Goal: Task Accomplishment & Management: Complete application form

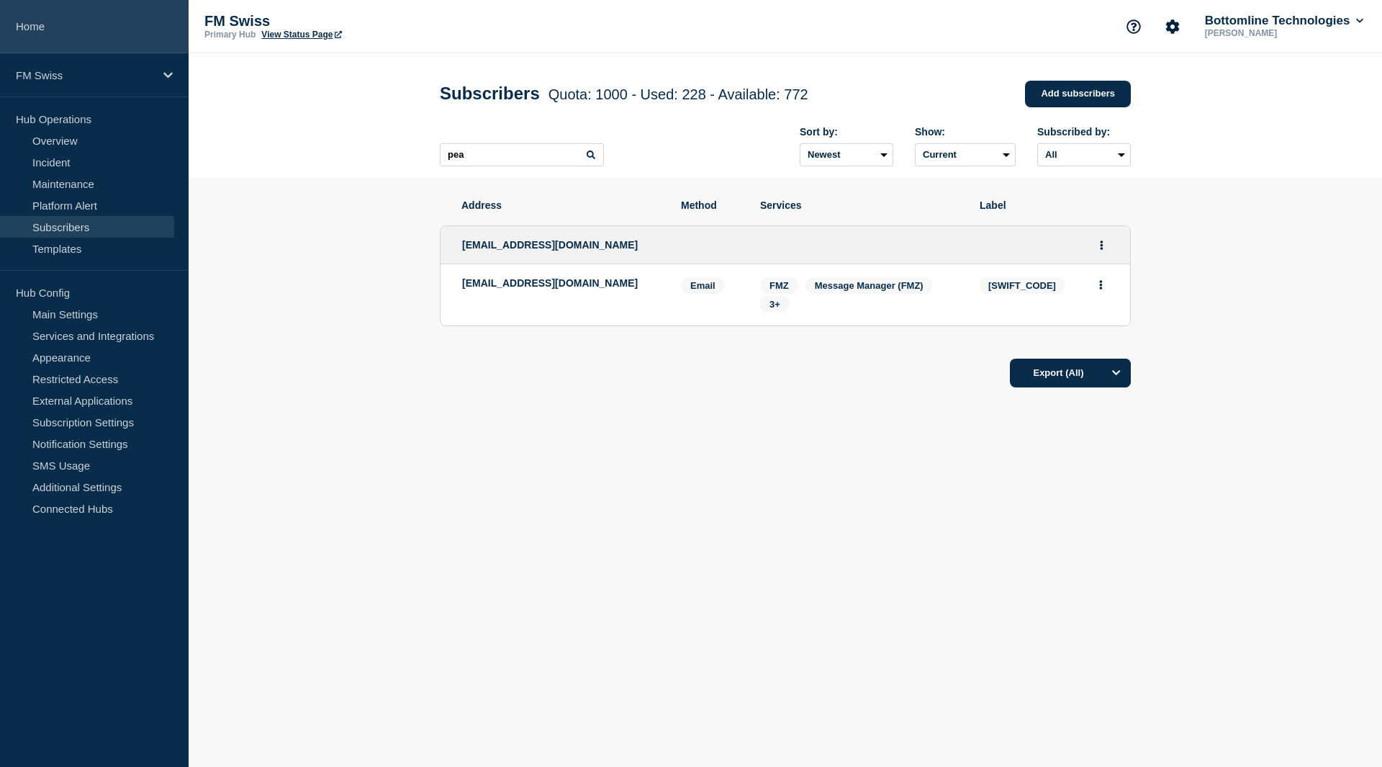
click at [40, 32] on link "Home" at bounding box center [94, 26] width 189 height 53
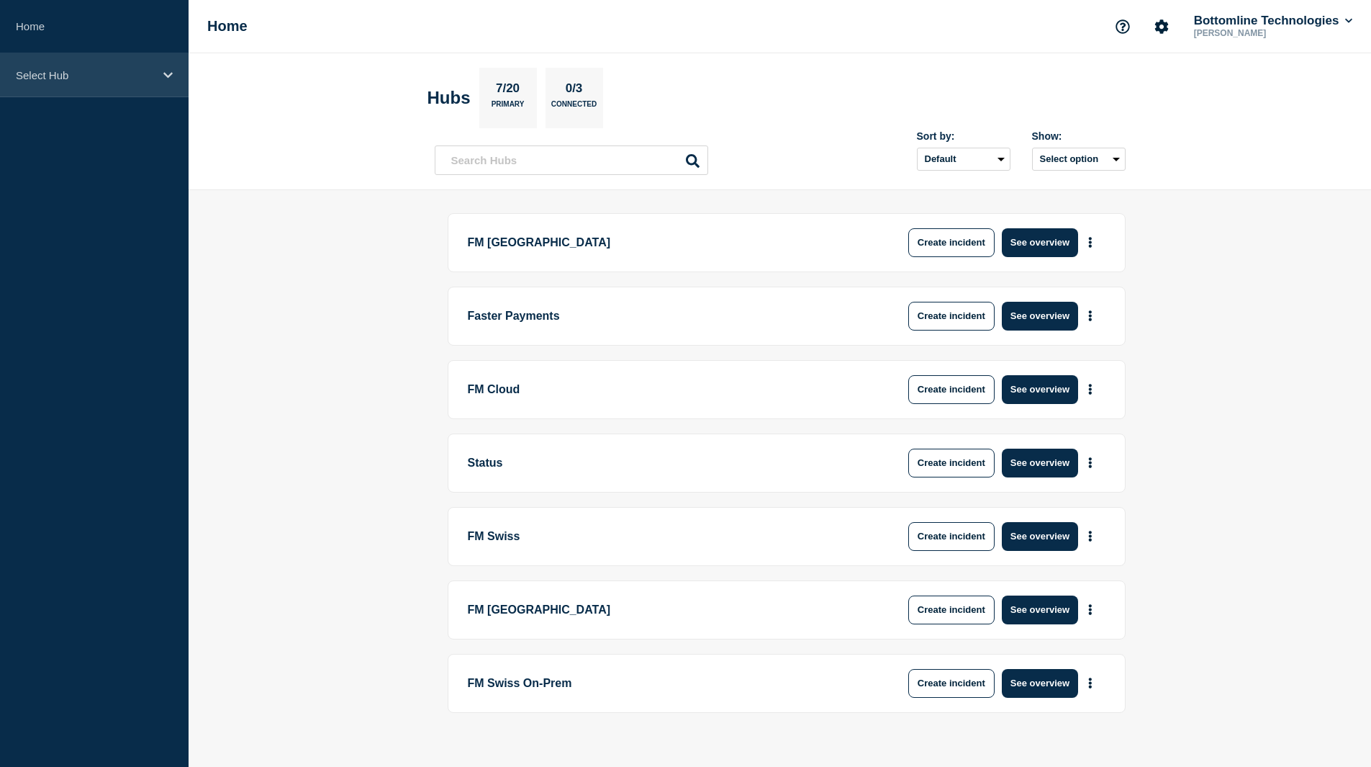
click at [68, 78] on p "Select Hub" at bounding box center [85, 75] width 138 height 12
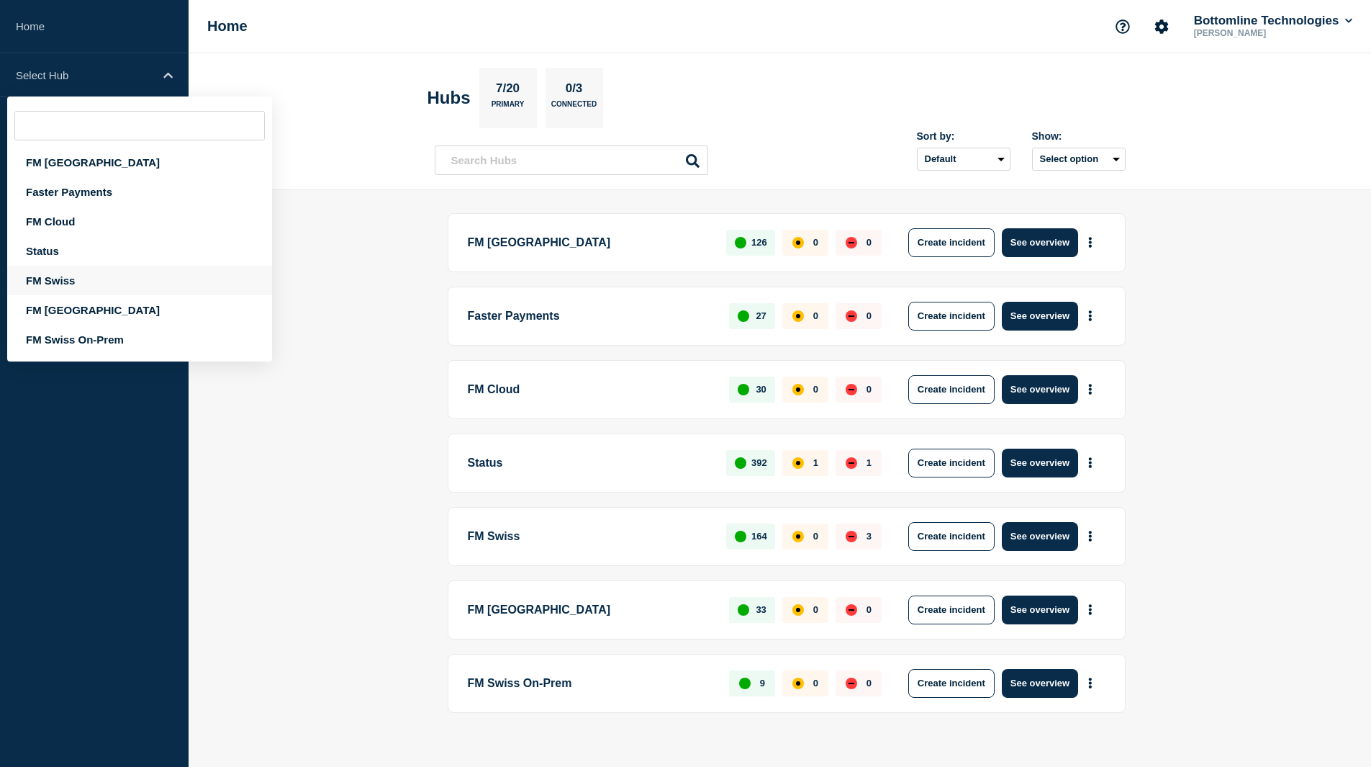
click at [57, 277] on div "FM Swiss" at bounding box center [139, 281] width 265 height 30
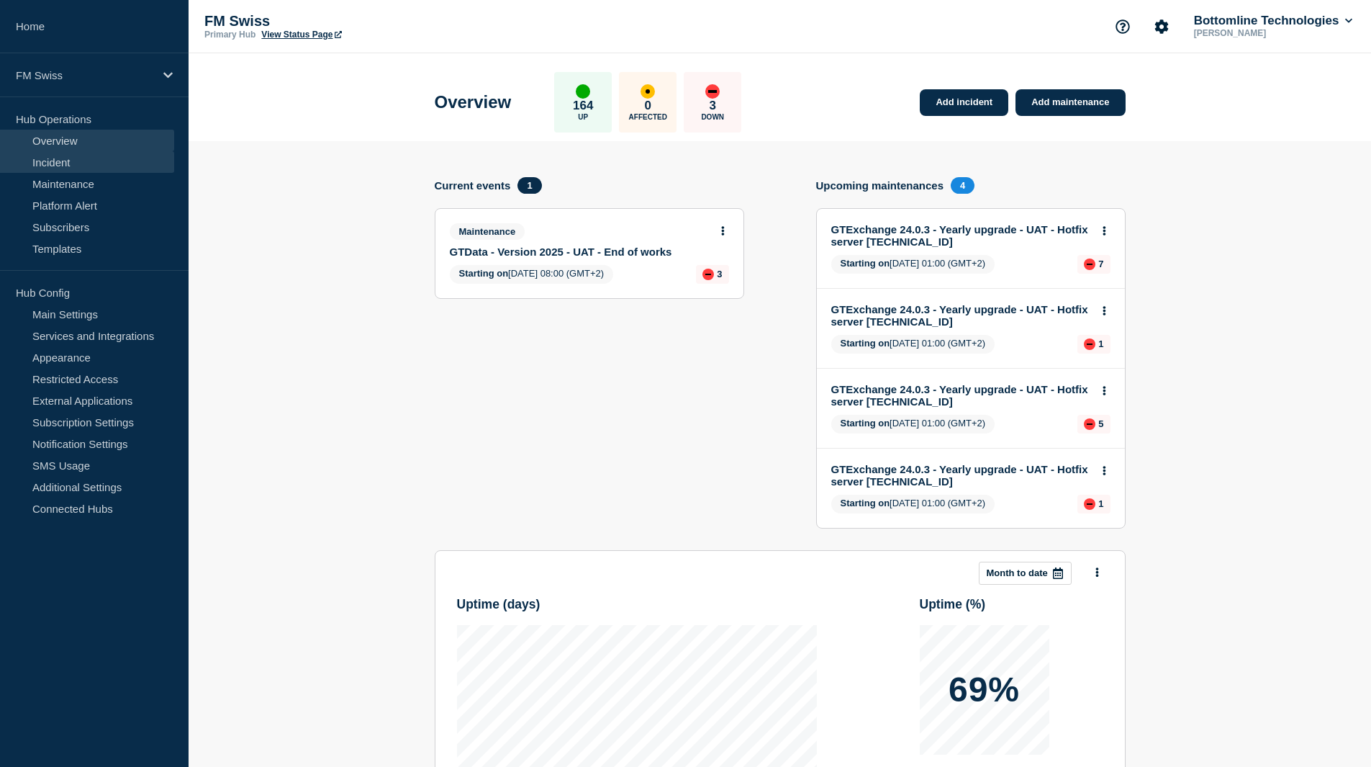
click at [48, 168] on link "Incident" at bounding box center [87, 162] width 174 height 22
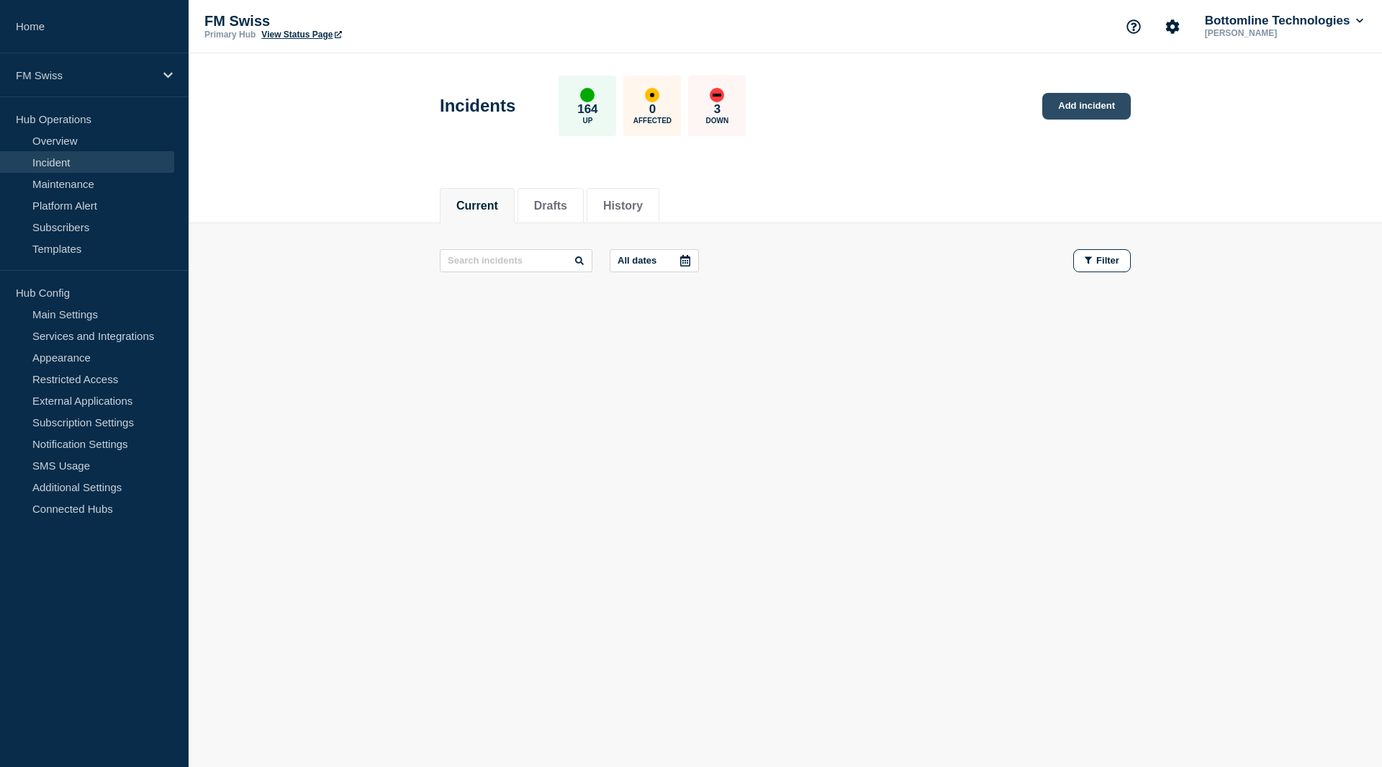
click at [1073, 111] on link "Add incident" at bounding box center [1086, 106] width 89 height 27
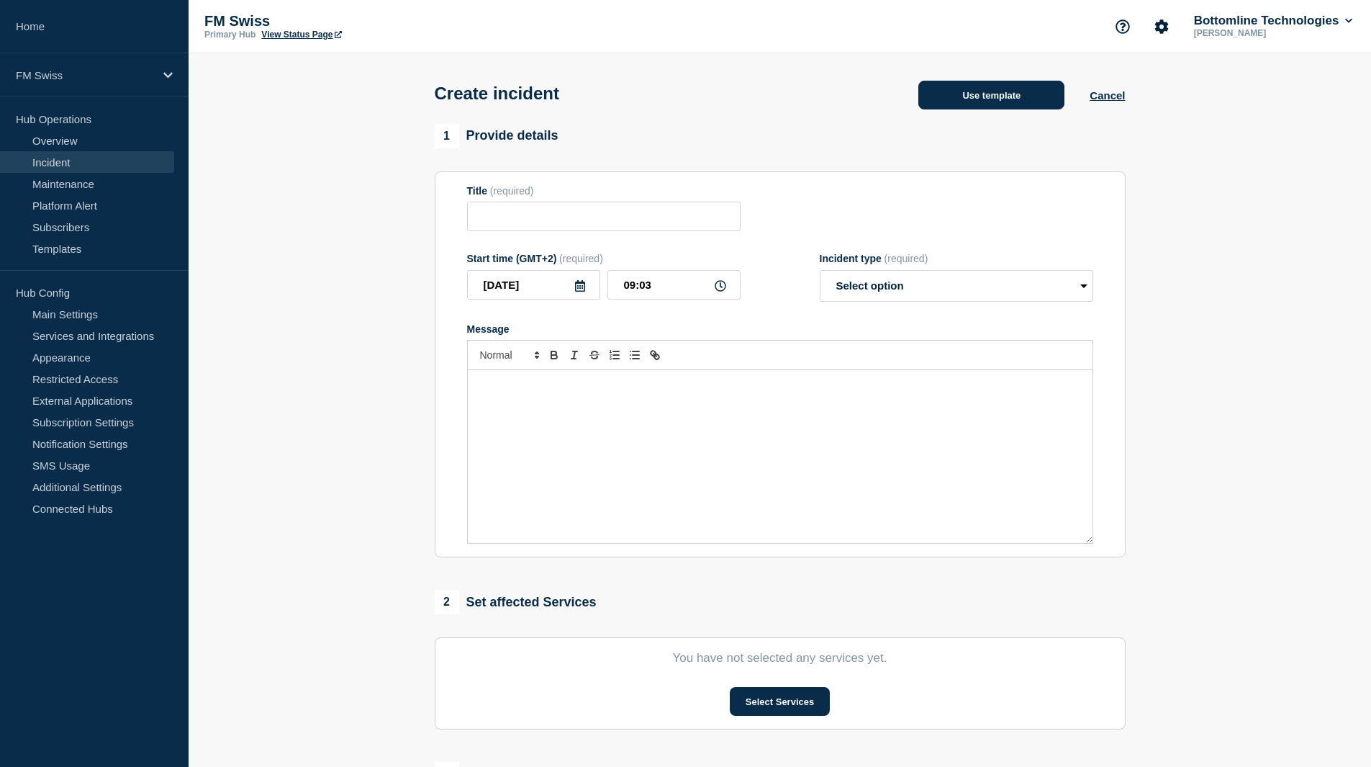
click at [997, 104] on button "Use template" at bounding box center [992, 95] width 146 height 29
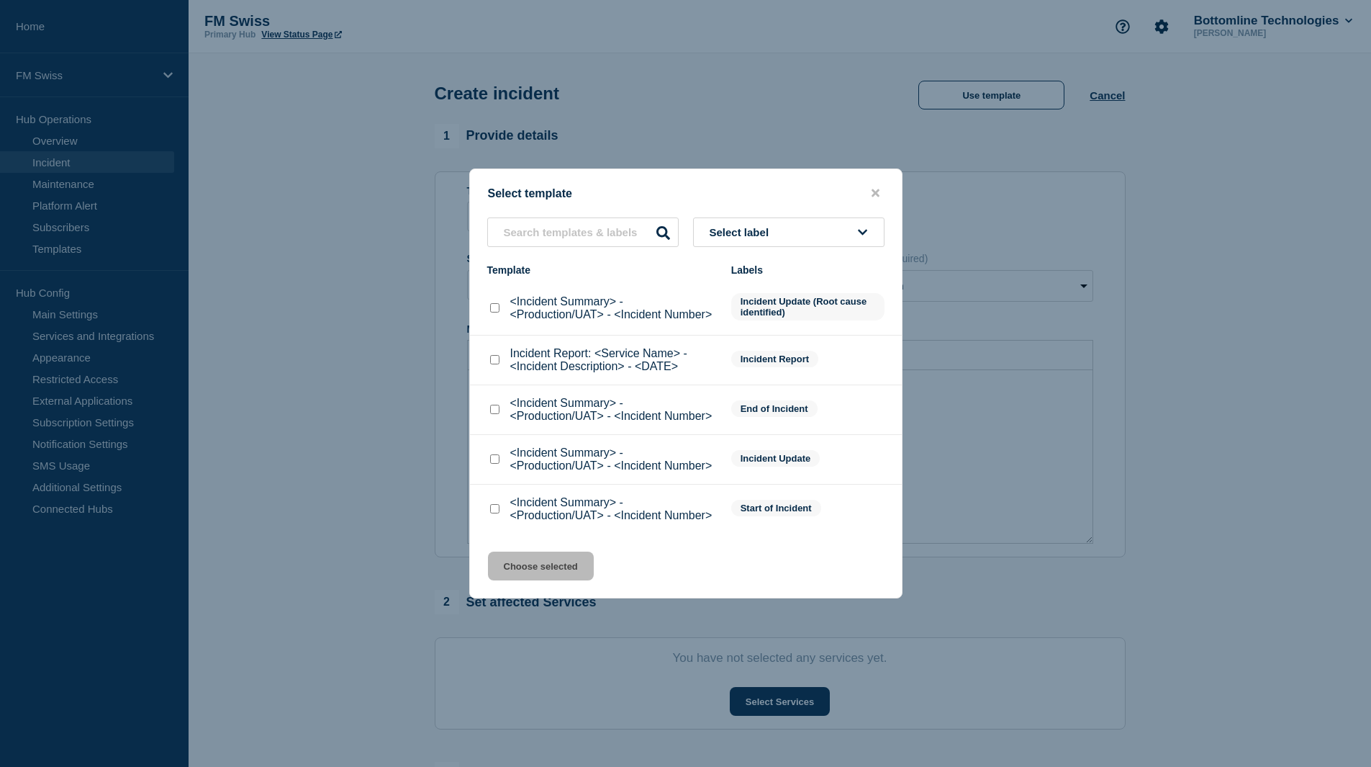
click at [496, 513] on input "<Incident Summary> - <Production/UAT> - <Incident Number> checkbox" at bounding box center [494, 508] width 9 height 9
checkbox input "true"
click at [534, 574] on button "Choose selected" at bounding box center [541, 565] width 106 height 29
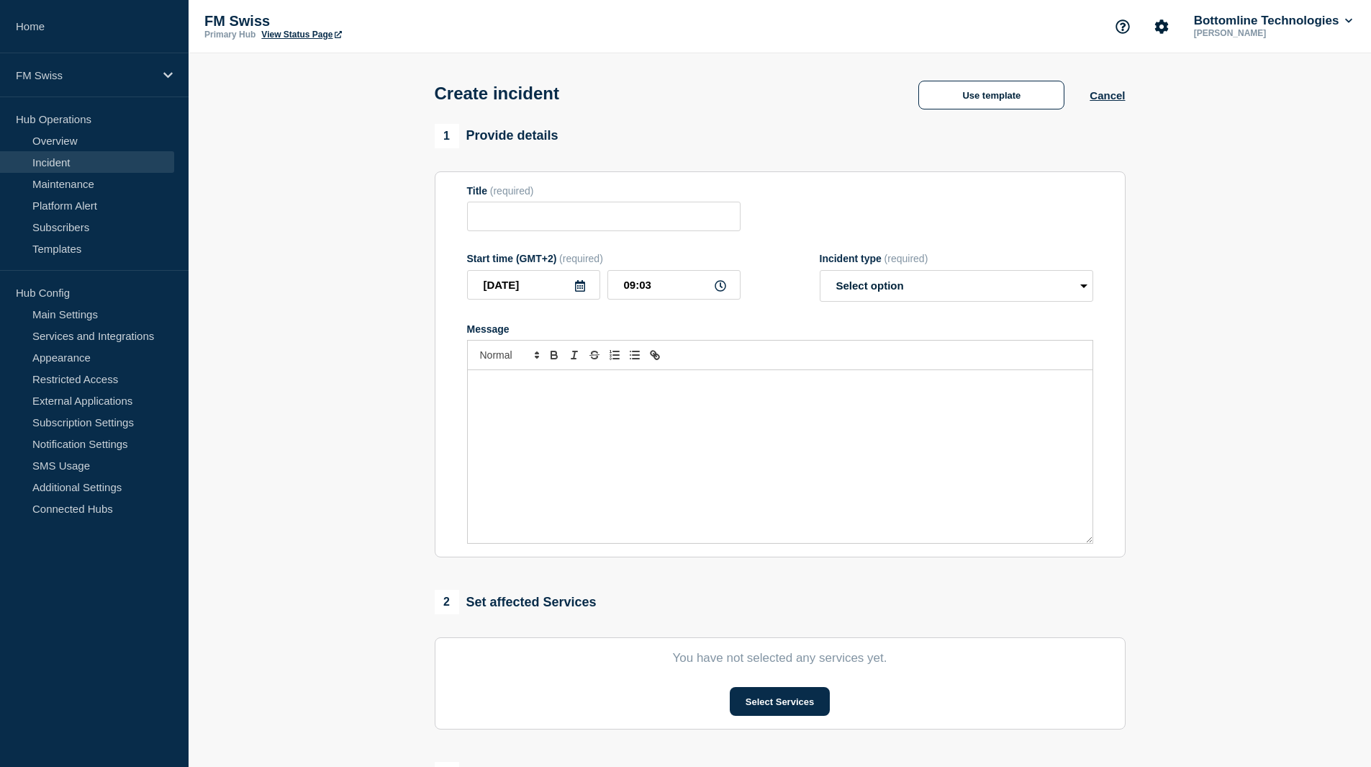
type input "<Incident Summary> - <Production/UAT> - <Incident Number>"
select select "identified"
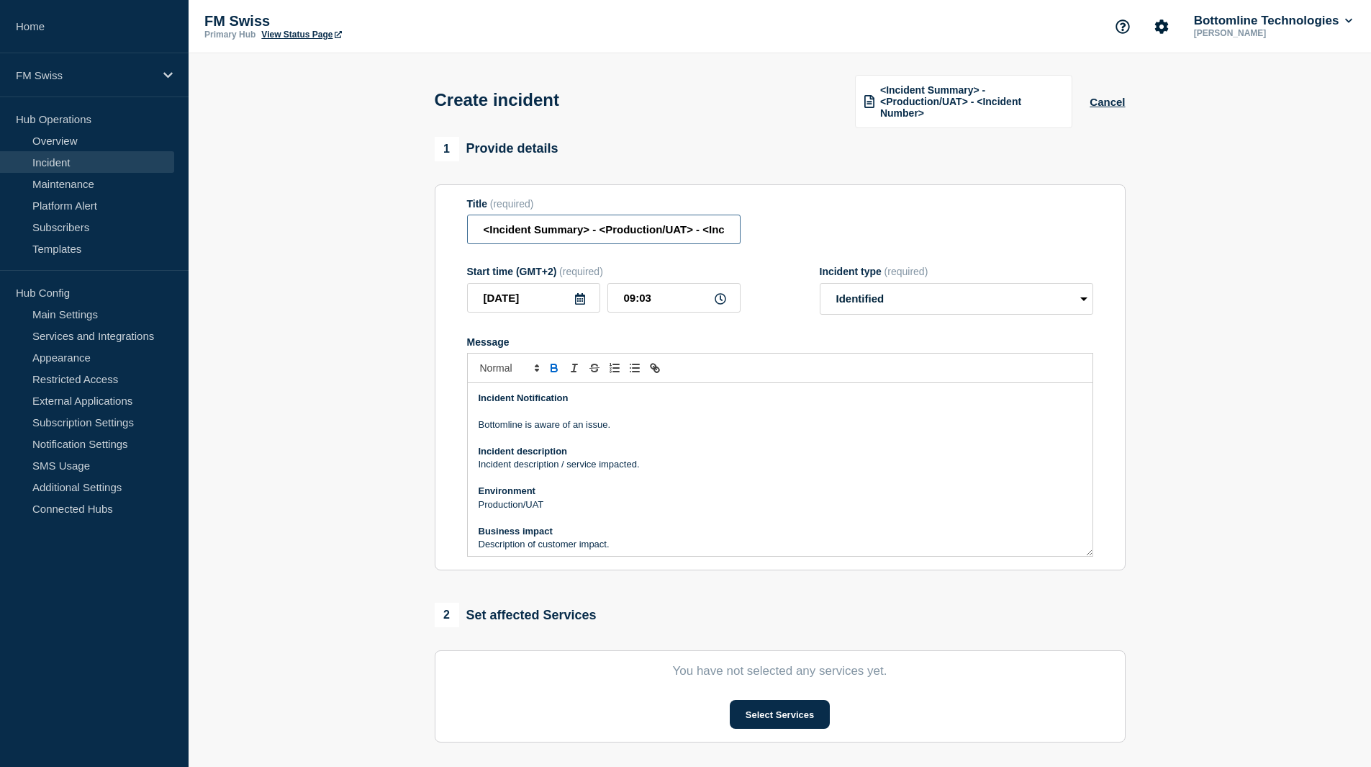
scroll to position [0, 77]
drag, startPoint x: 482, startPoint y: 229, endPoint x: 1221, endPoint y: 228, distance: 739.3
click at [1221, 228] on section "1 Provide details Title (required) <Incident Summary> - <Production/UAT> - <Inc…" at bounding box center [780, 549] width 1183 height 824
type input "GTExchange GTXT1 - partial service unavailability - UAT only"
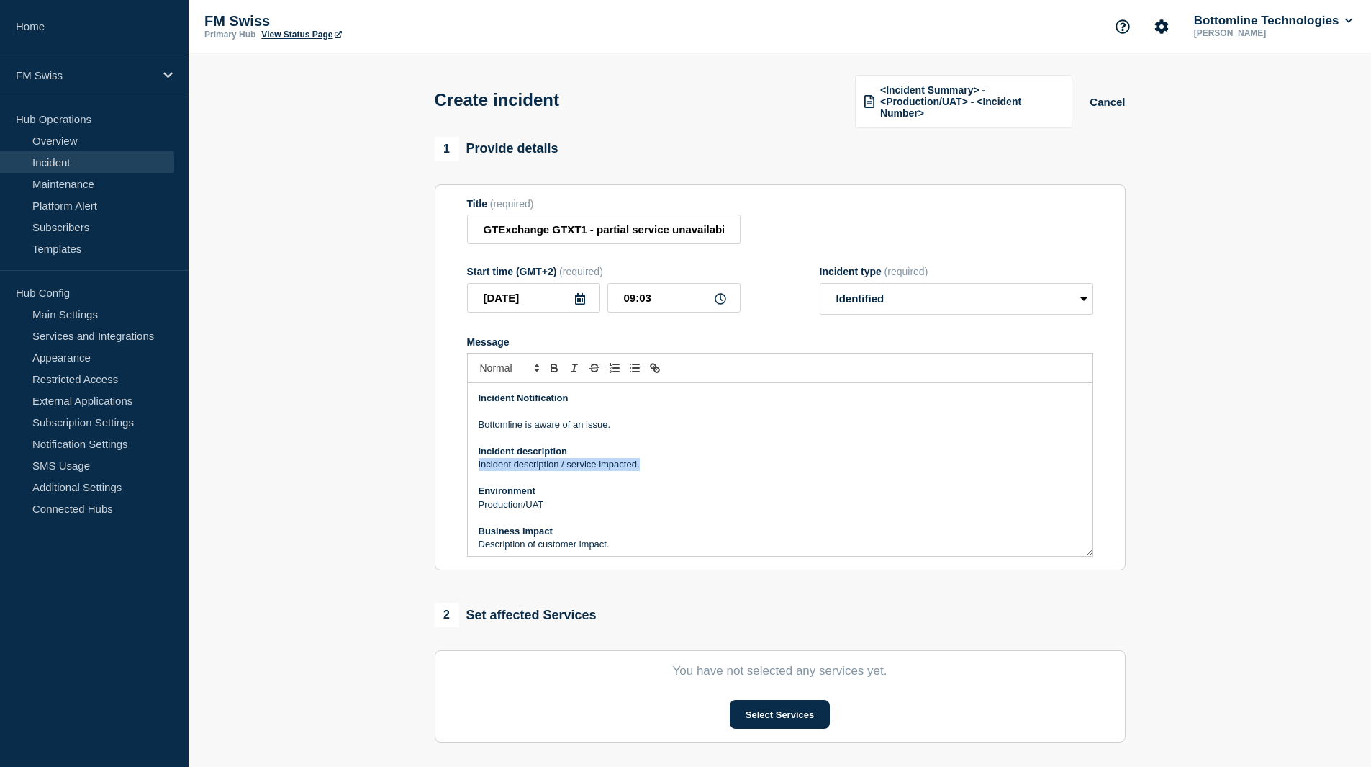
drag, startPoint x: 653, startPoint y: 466, endPoint x: 450, endPoint y: 464, distance: 203.0
click at [450, 464] on section "Title (required) GTExchange GTXT1 - partial service unavailability - UAT only S…" at bounding box center [780, 377] width 691 height 387
drag, startPoint x: 577, startPoint y: 503, endPoint x: 472, endPoint y: 503, distance: 105.1
click at [472, 503] on div "Incident Notification Bottomline is aware of an issue. Incident description GTE…" at bounding box center [780, 469] width 625 height 173
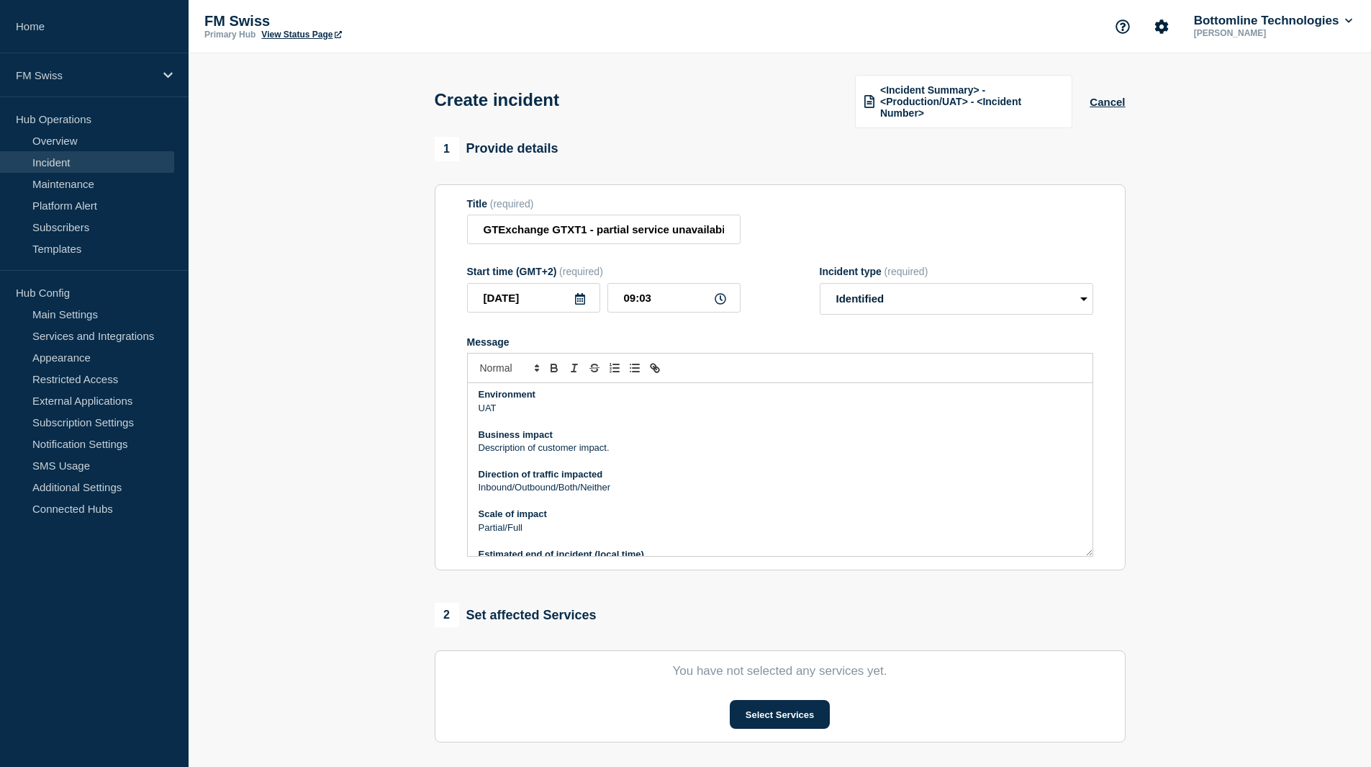
scroll to position [72, 0]
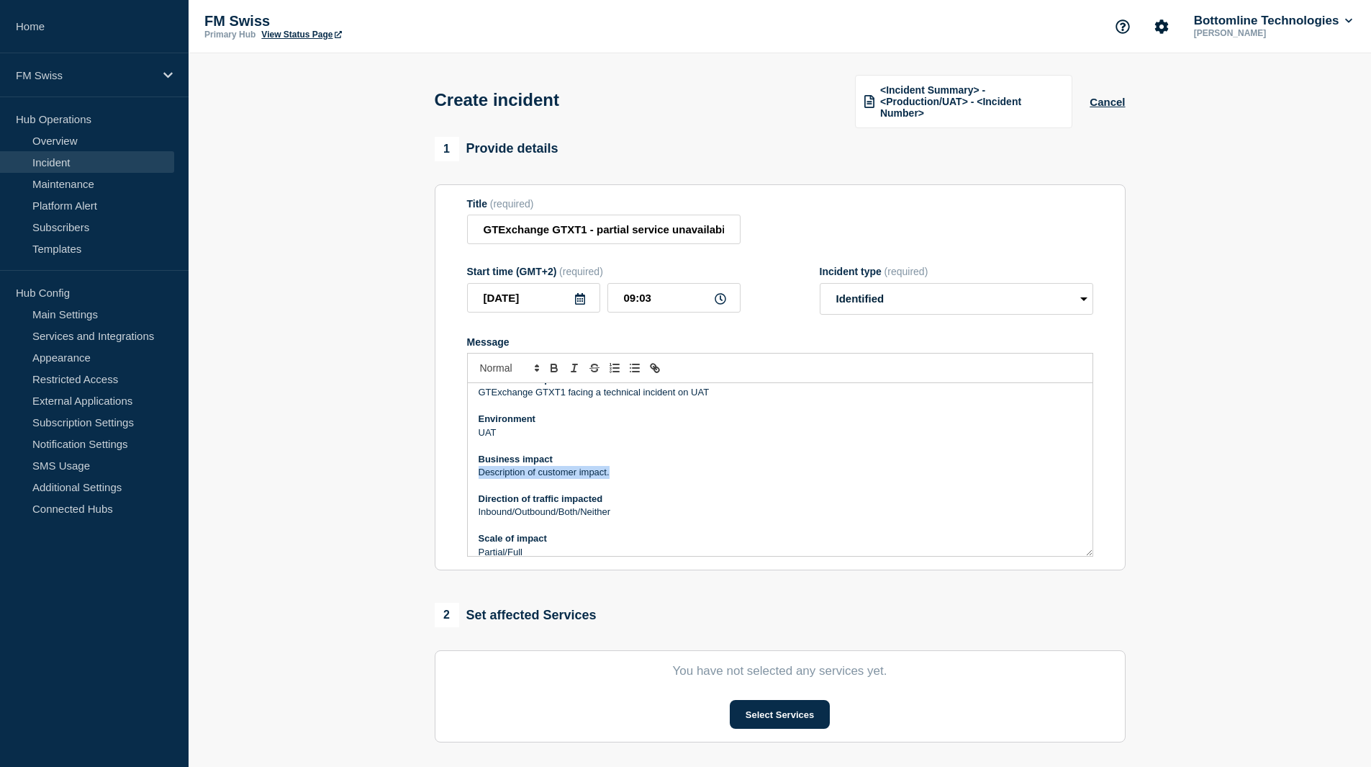
drag, startPoint x: 549, startPoint y: 468, endPoint x: 474, endPoint y: 468, distance: 74.9
click at [474, 468] on div "Incident Notification Bottomline is aware of an issue. Incident description GTE…" at bounding box center [780, 469] width 625 height 173
drag, startPoint x: 621, startPoint y: 508, endPoint x: 459, endPoint y: 508, distance: 161.2
click at [459, 508] on section "Title (required) GTExchange GTXT1 - partial service unavailability - UAT only S…" at bounding box center [780, 377] width 691 height 387
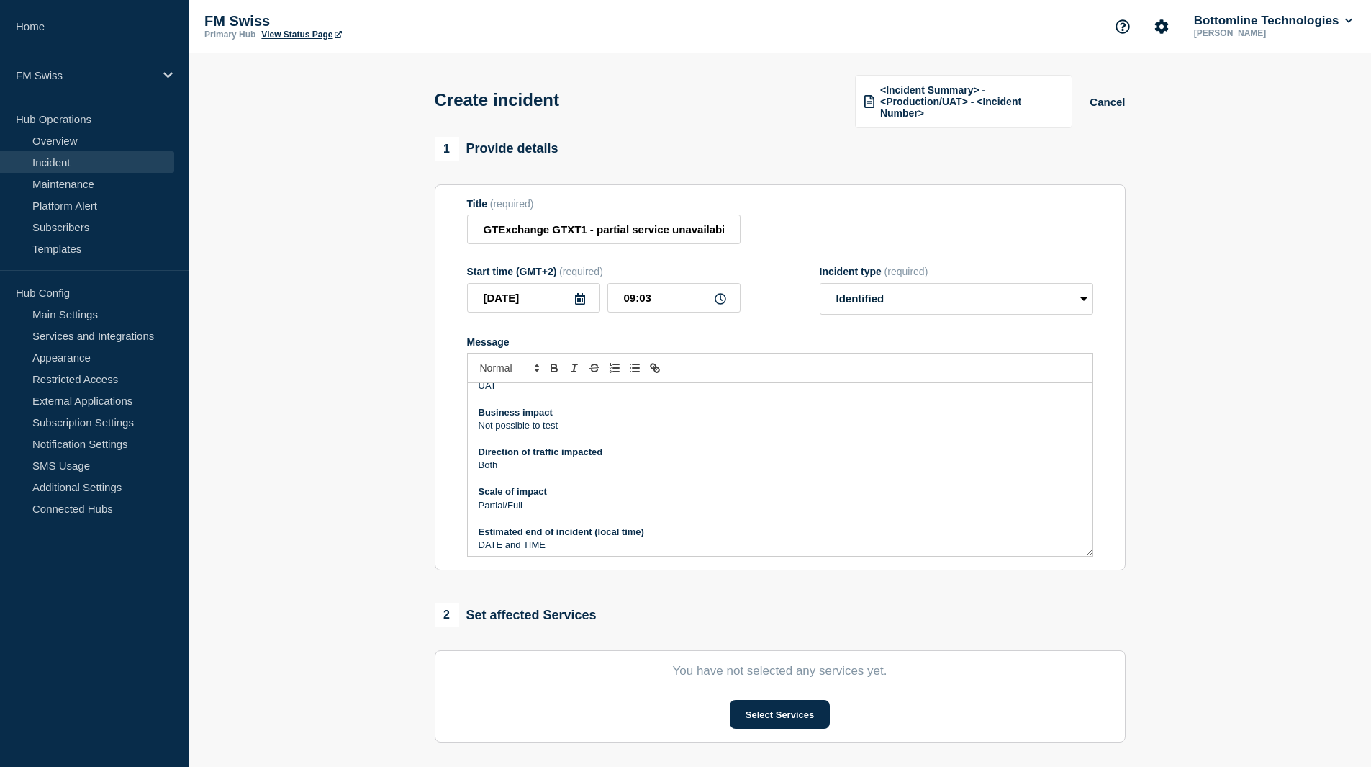
scroll to position [144, 0]
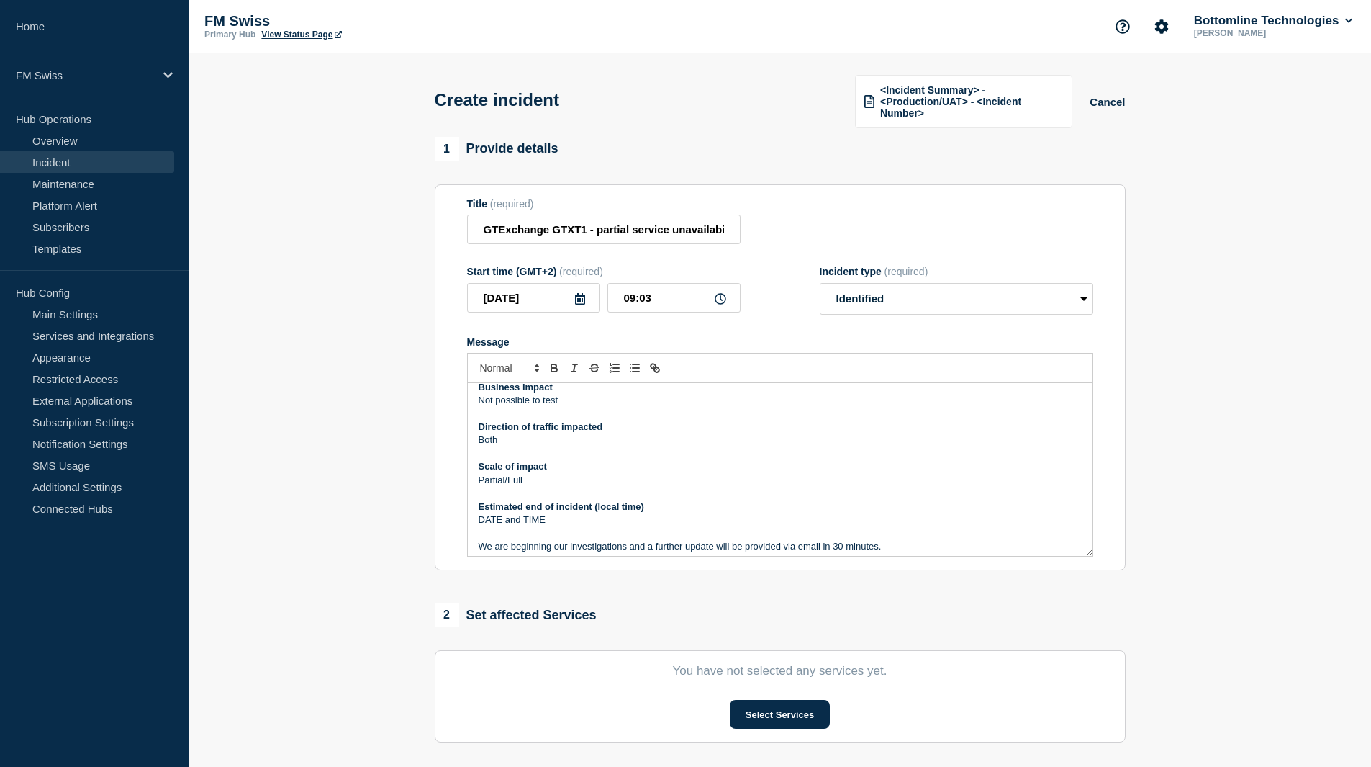
click at [549, 478] on p "Partial/Full" at bounding box center [780, 480] width 603 height 13
drag, startPoint x: 556, startPoint y: 515, endPoint x: 472, endPoint y: 518, distance: 85.0
click at [472, 518] on div "Incident Notification Bottomline is aware of an issue. Incident description GTE…" at bounding box center [780, 469] width 625 height 173
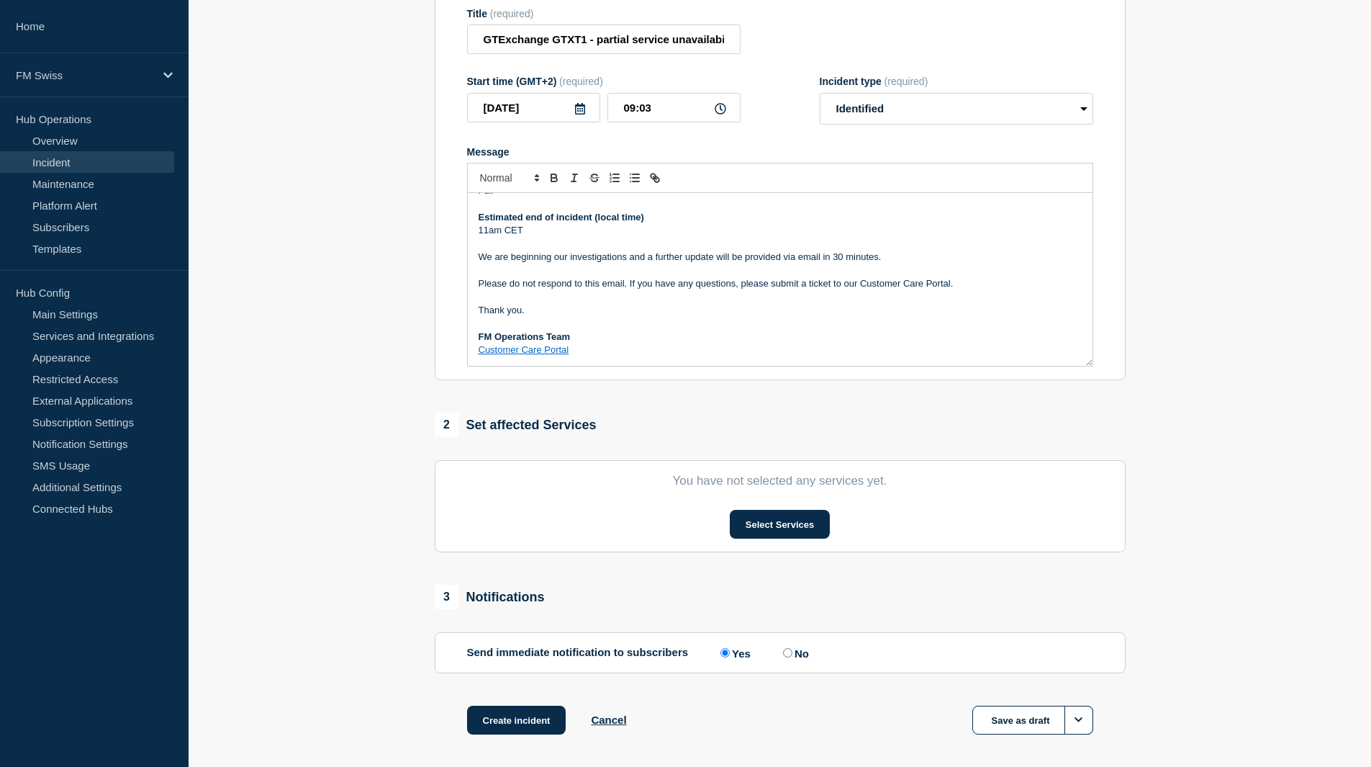
scroll to position [216, 0]
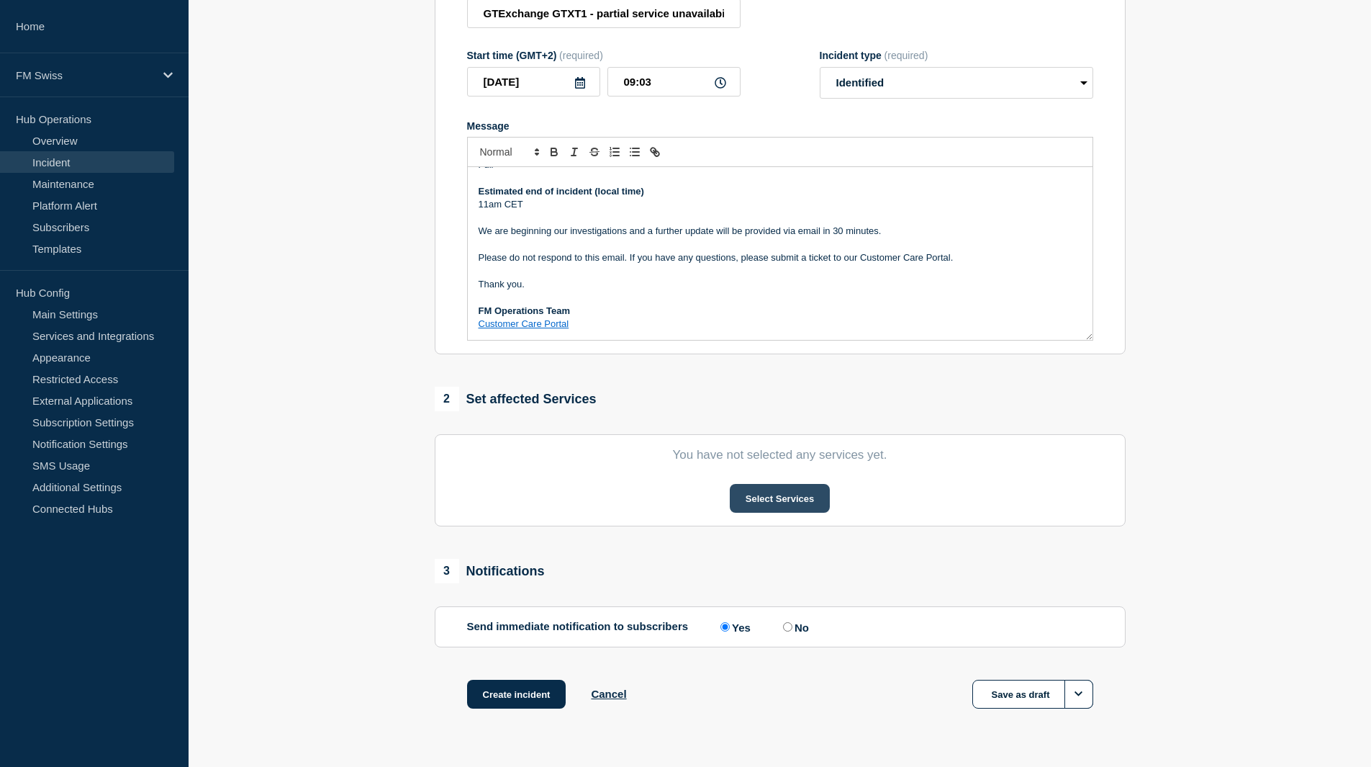
click at [744, 495] on button "Select Services" at bounding box center [780, 498] width 100 height 29
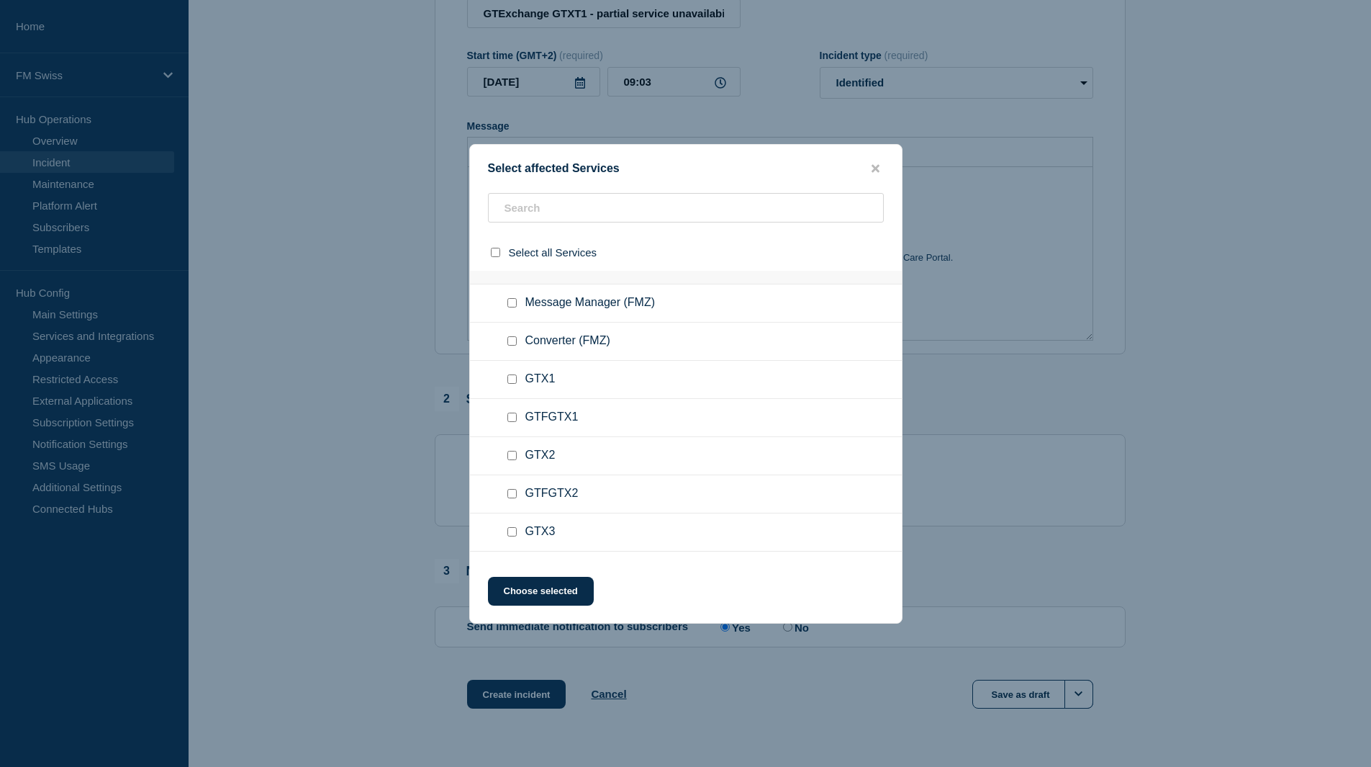
click at [510, 378] on input "GTX1 checkbox" at bounding box center [511, 378] width 9 height 9
checkbox input "true"
click at [546, 577] on div "Select affected Services Select all Services FM Swiss Temp Secom GTX1 Temp_FMZ_…" at bounding box center [685, 383] width 433 height 479
click at [541, 591] on button "Choose selected" at bounding box center [541, 591] width 106 height 29
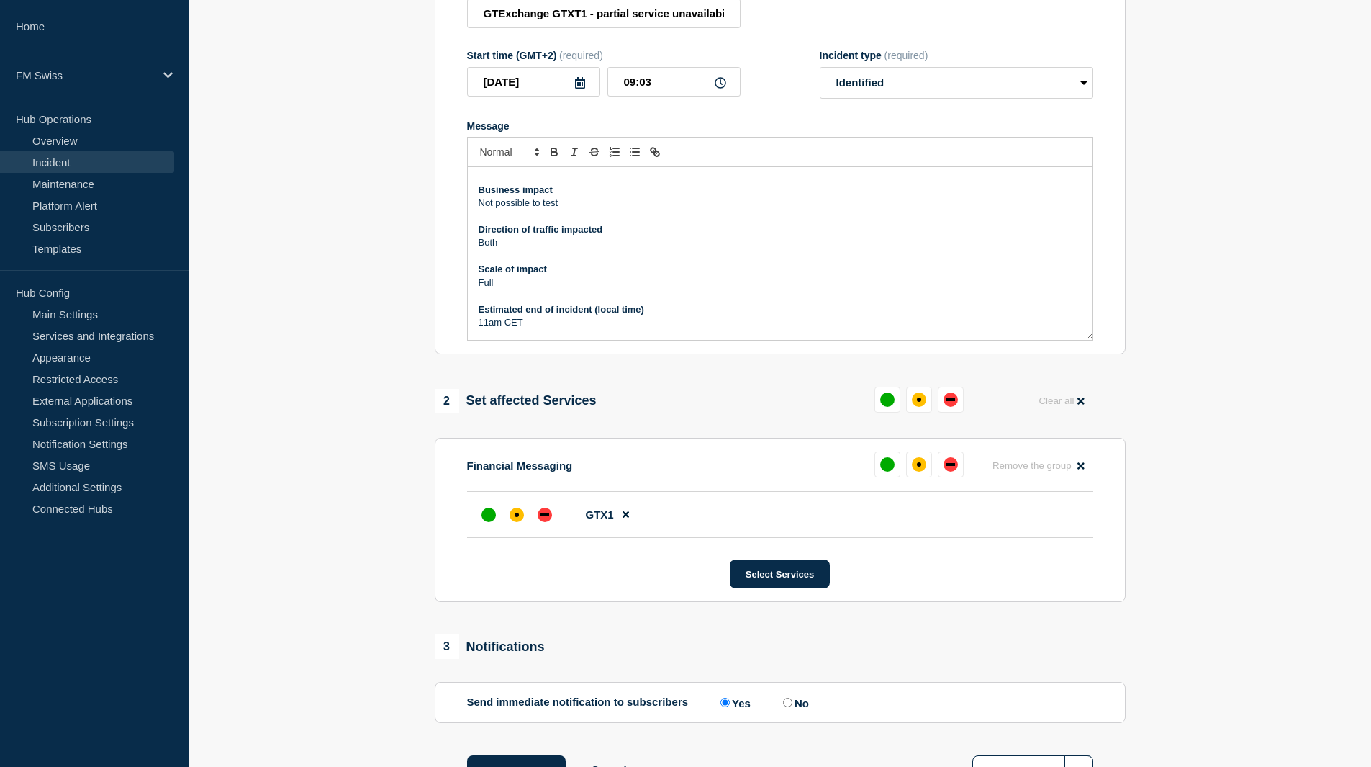
scroll to position [0, 0]
click at [574, 290] on p "UAT" at bounding box center [780, 288] width 603 height 13
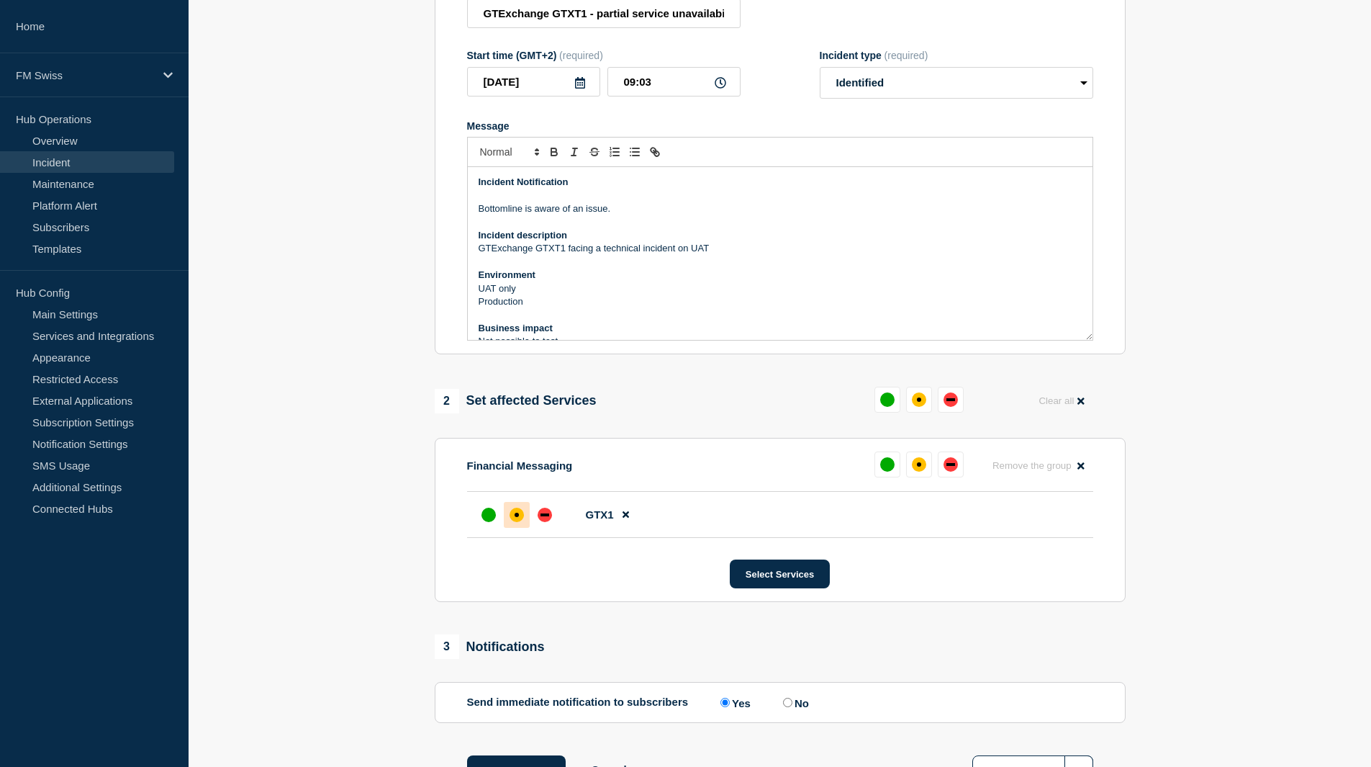
click at [512, 523] on div at bounding box center [517, 515] width 26 height 26
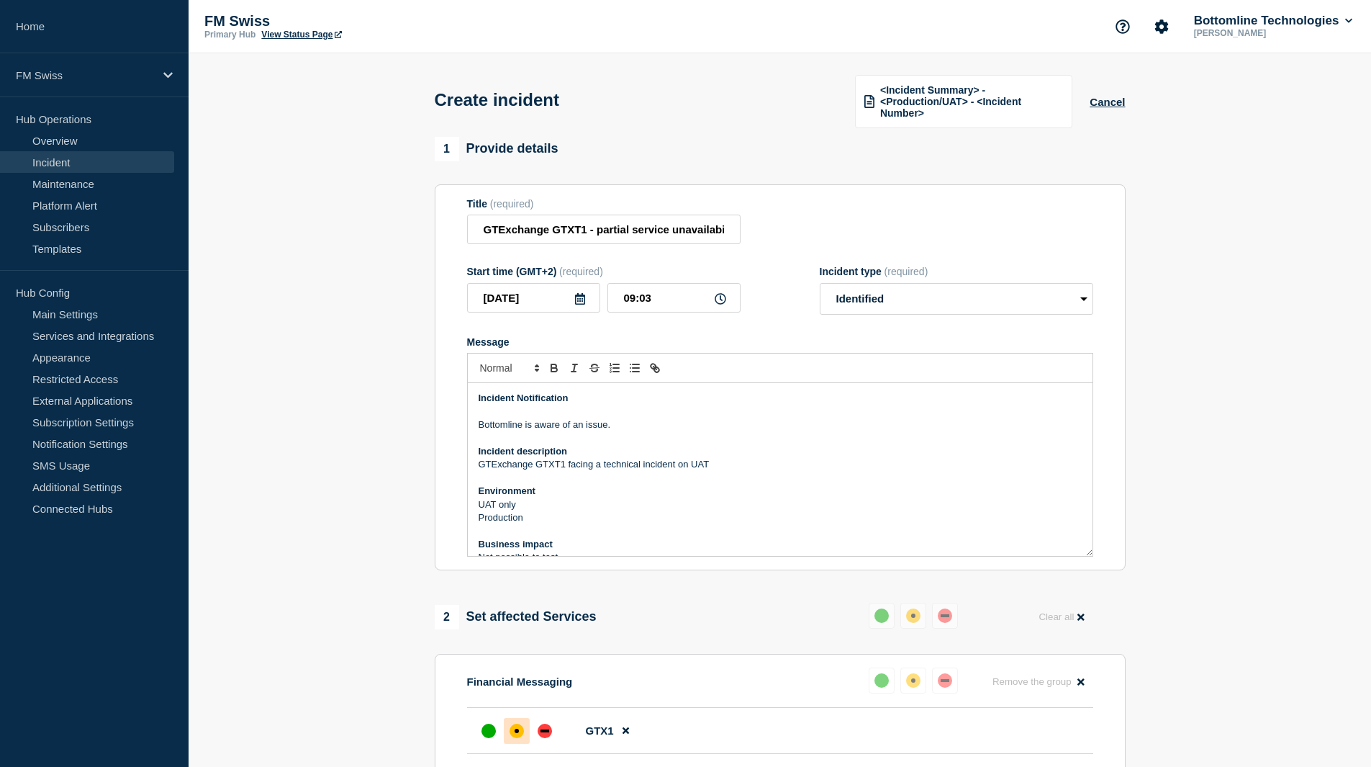
click at [688, 421] on p "Bottomline is aware of an issue." at bounding box center [780, 424] width 603 height 13
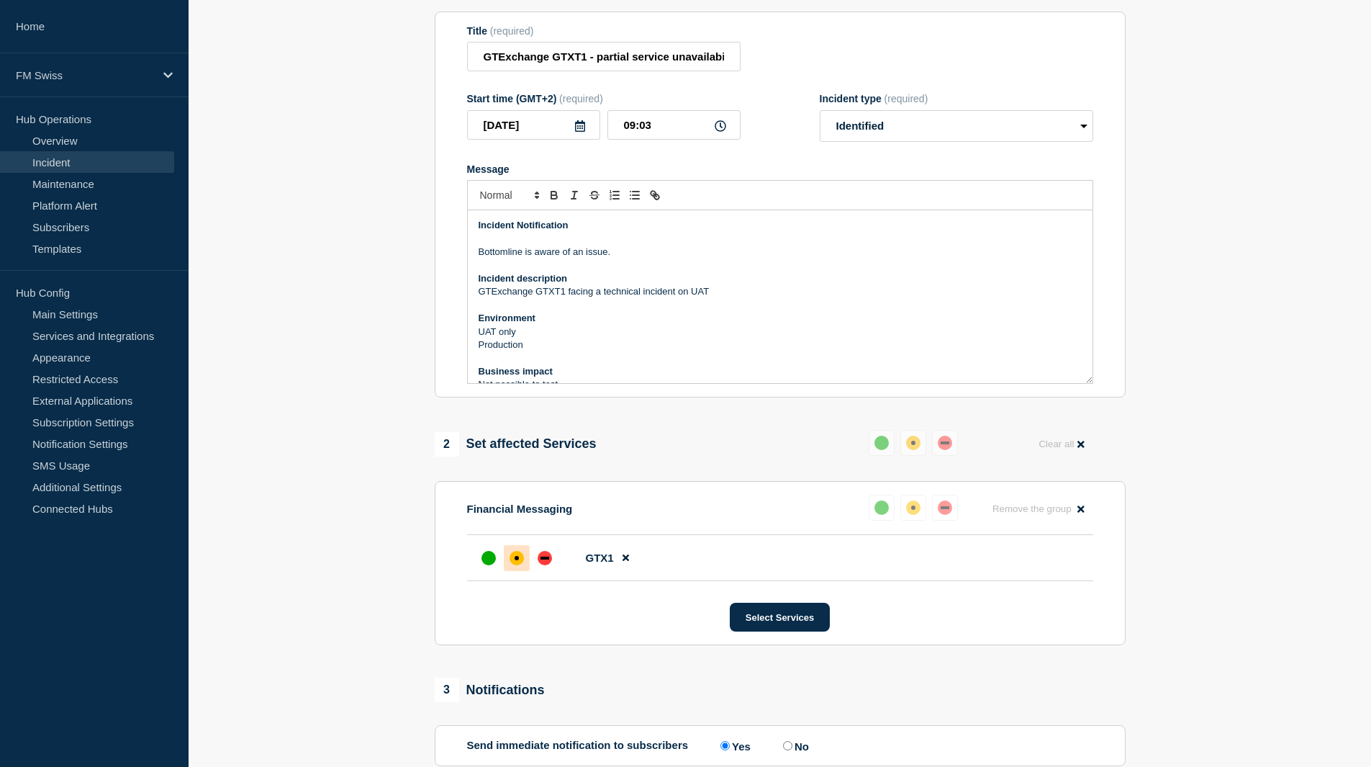
scroll to position [327, 0]
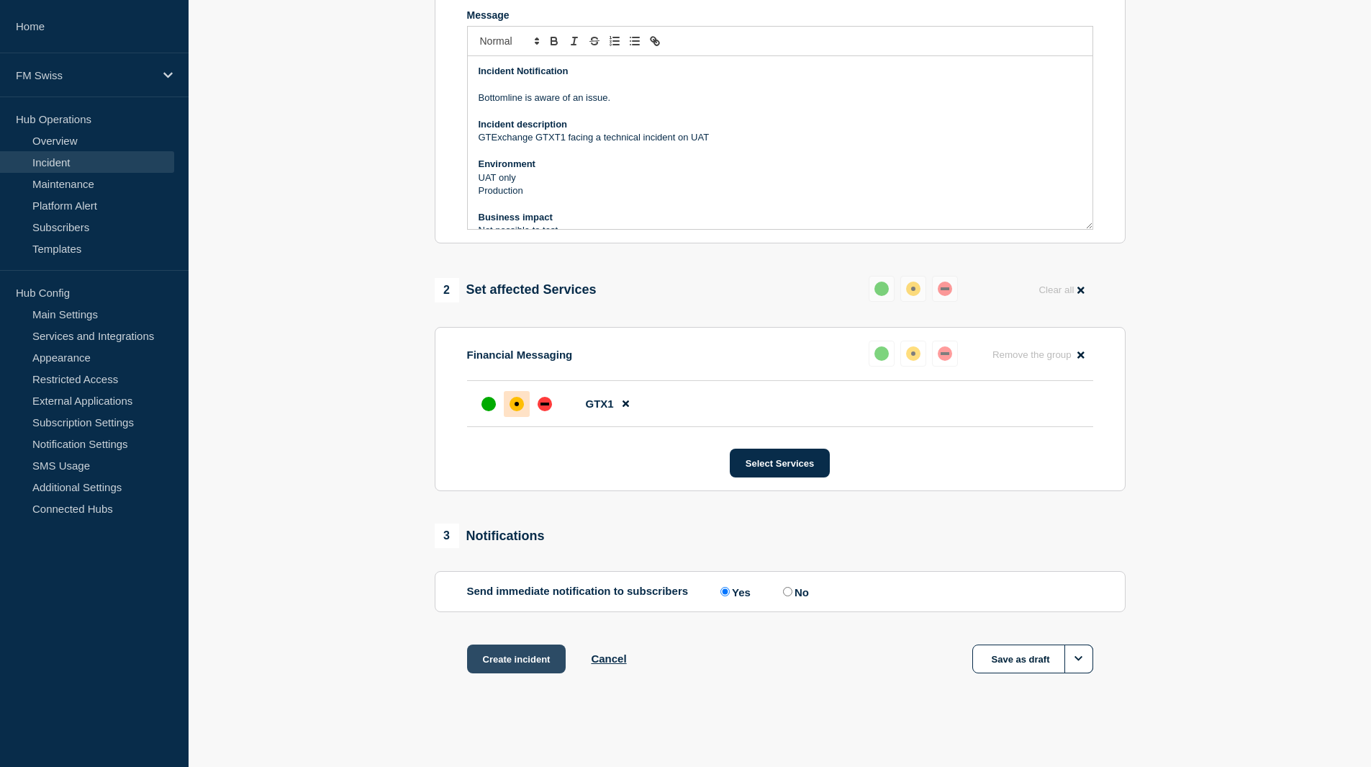
click at [540, 657] on button "Create incident" at bounding box center [516, 658] width 99 height 29
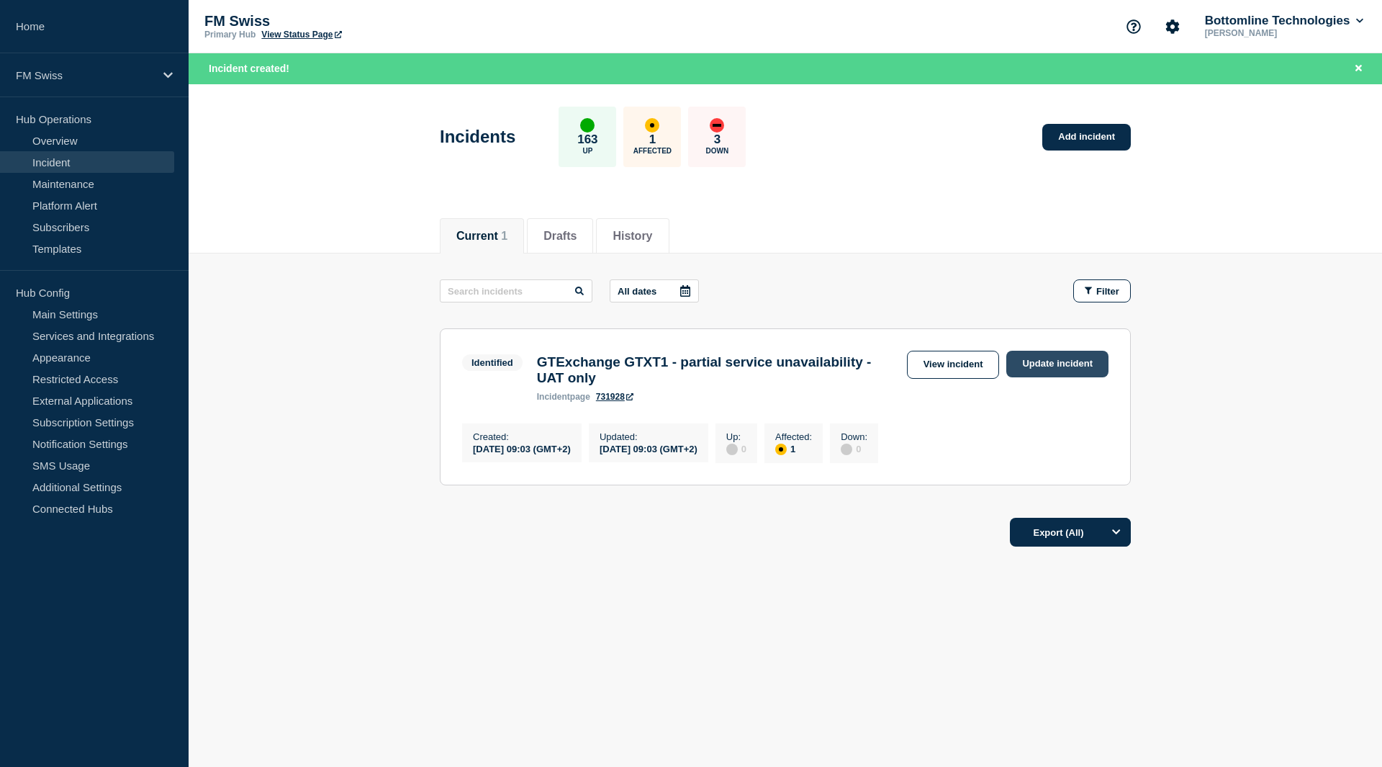
click at [1071, 360] on link "Update incident" at bounding box center [1057, 364] width 102 height 27
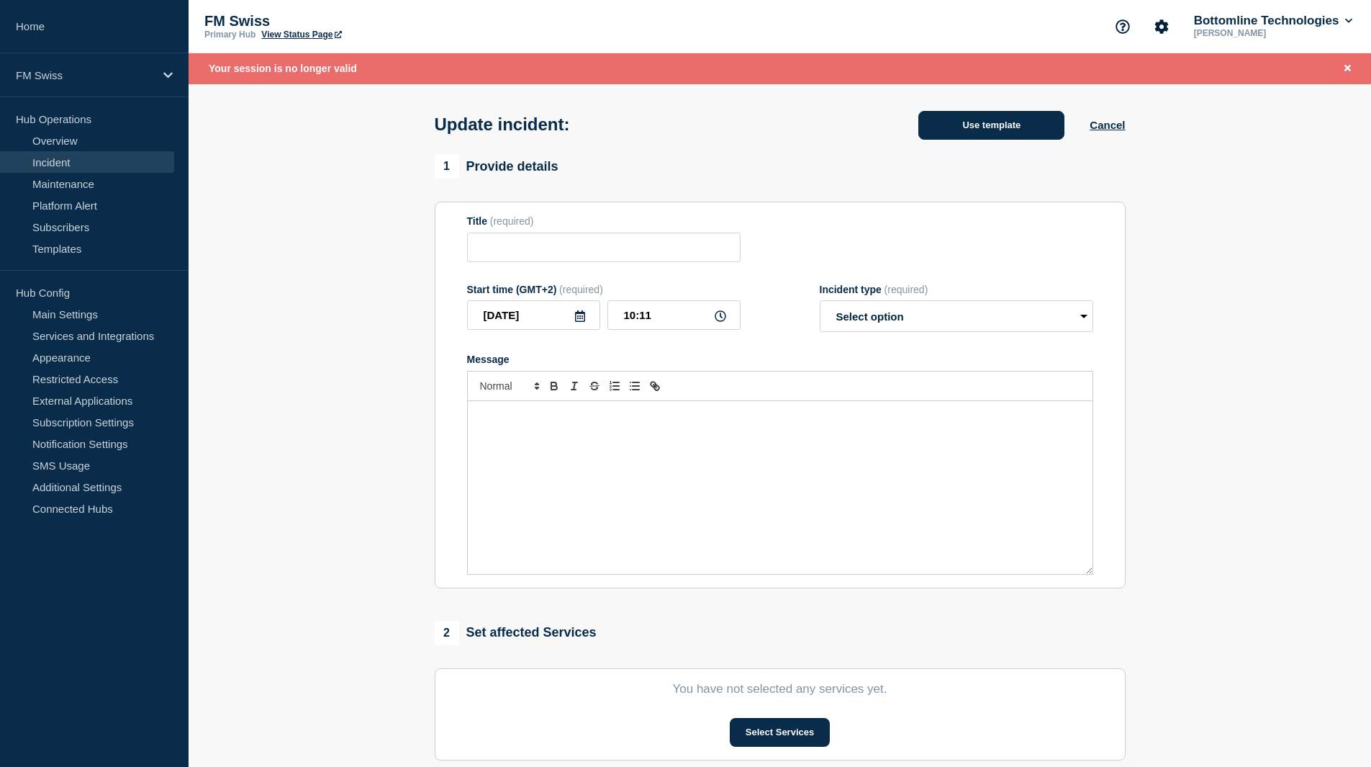
click at [1011, 131] on button "Use template" at bounding box center [992, 125] width 146 height 29
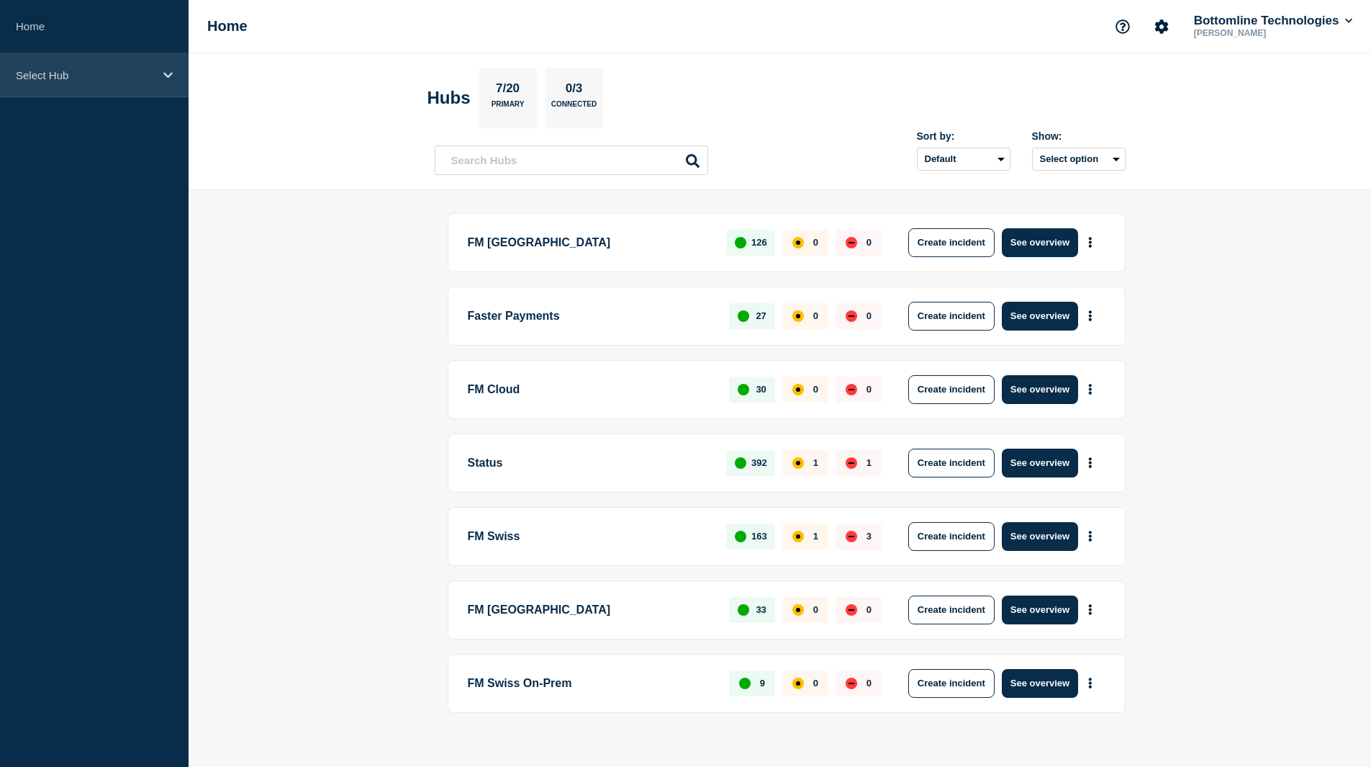
click at [81, 86] on div "Select Hub" at bounding box center [94, 75] width 189 height 44
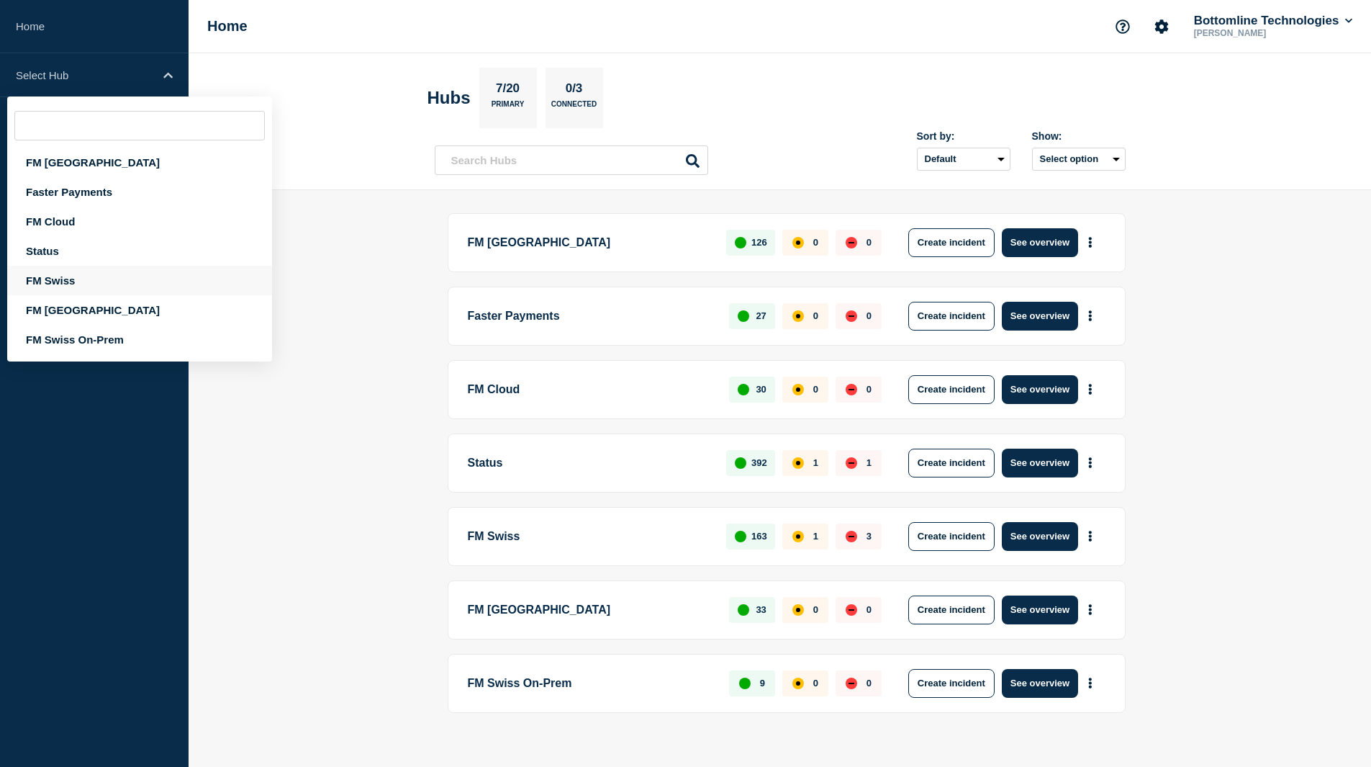
click at [63, 281] on div "FM Swiss" at bounding box center [139, 281] width 265 height 30
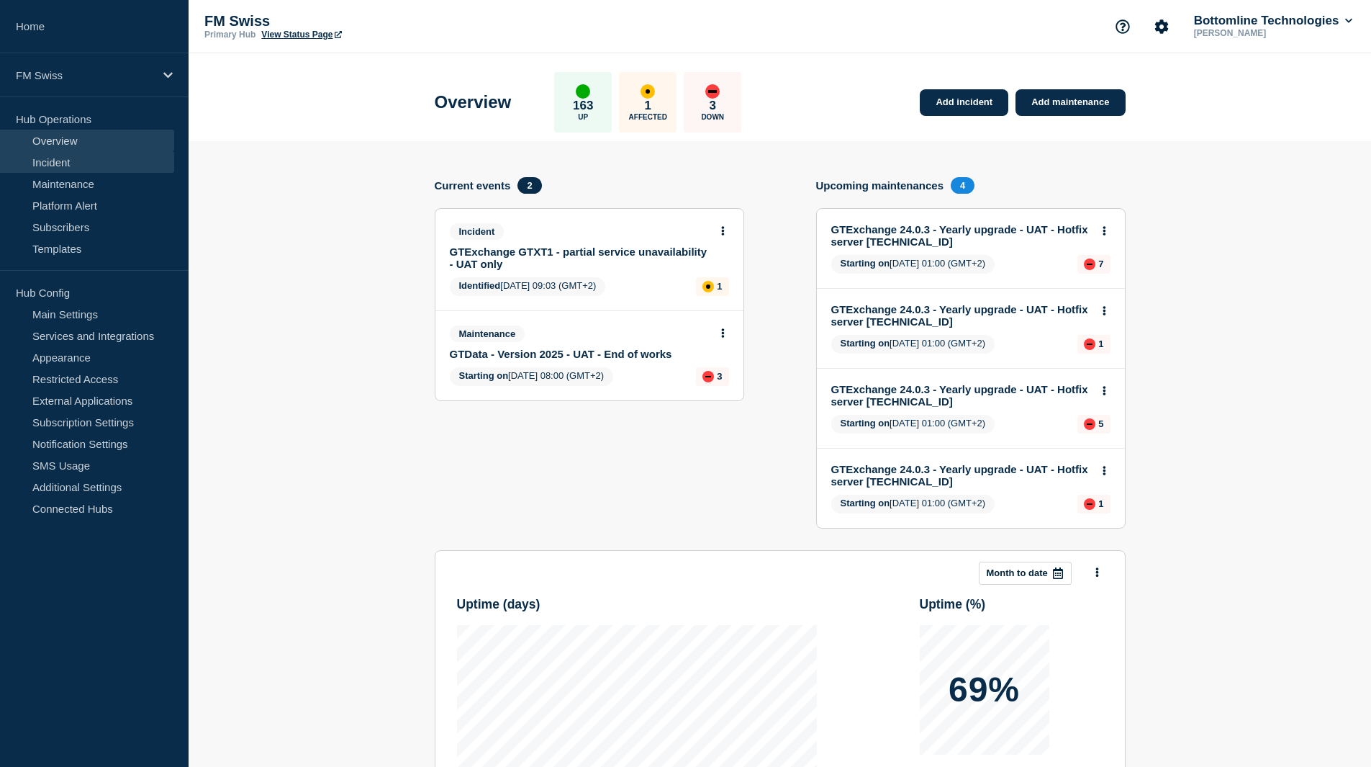
click at [104, 156] on link "Incident" at bounding box center [87, 162] width 174 height 22
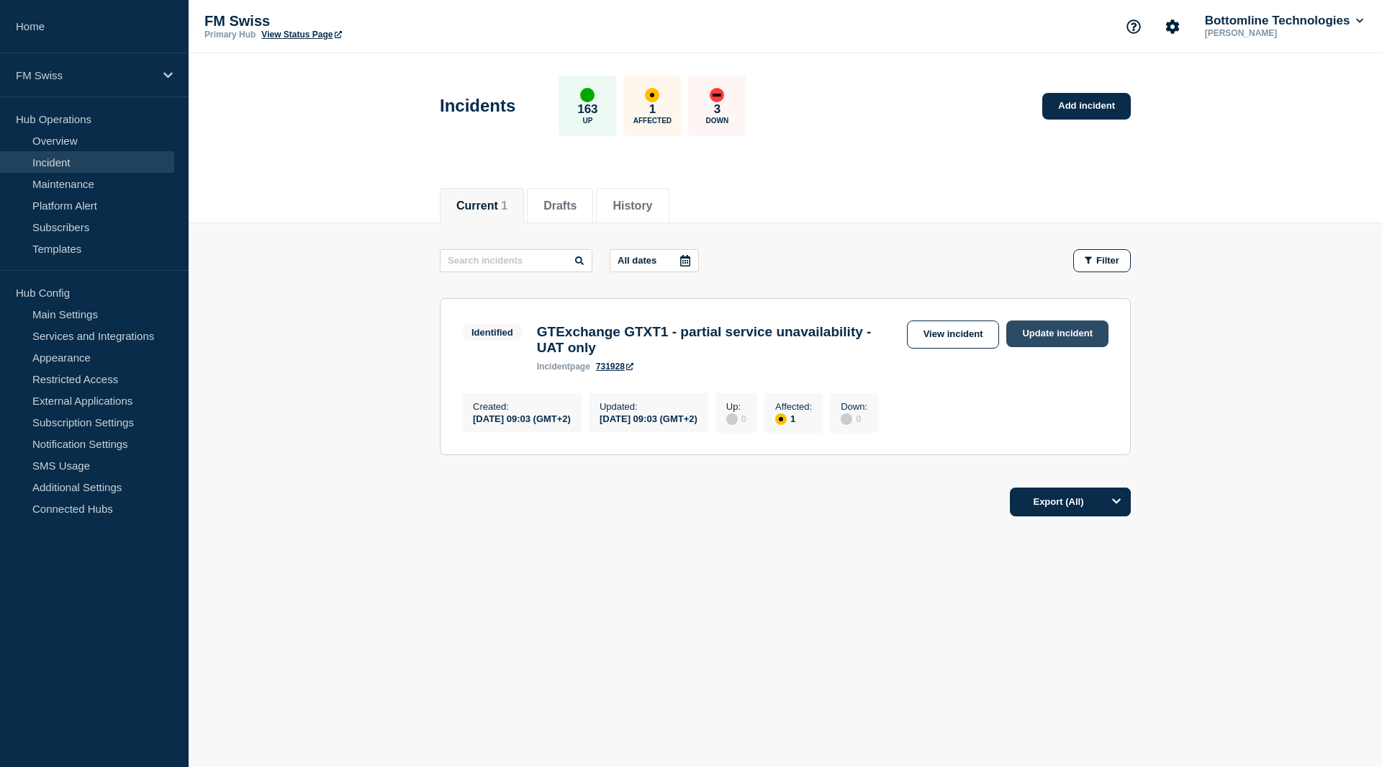
click at [1052, 334] on link "Update incident" at bounding box center [1057, 333] width 102 height 27
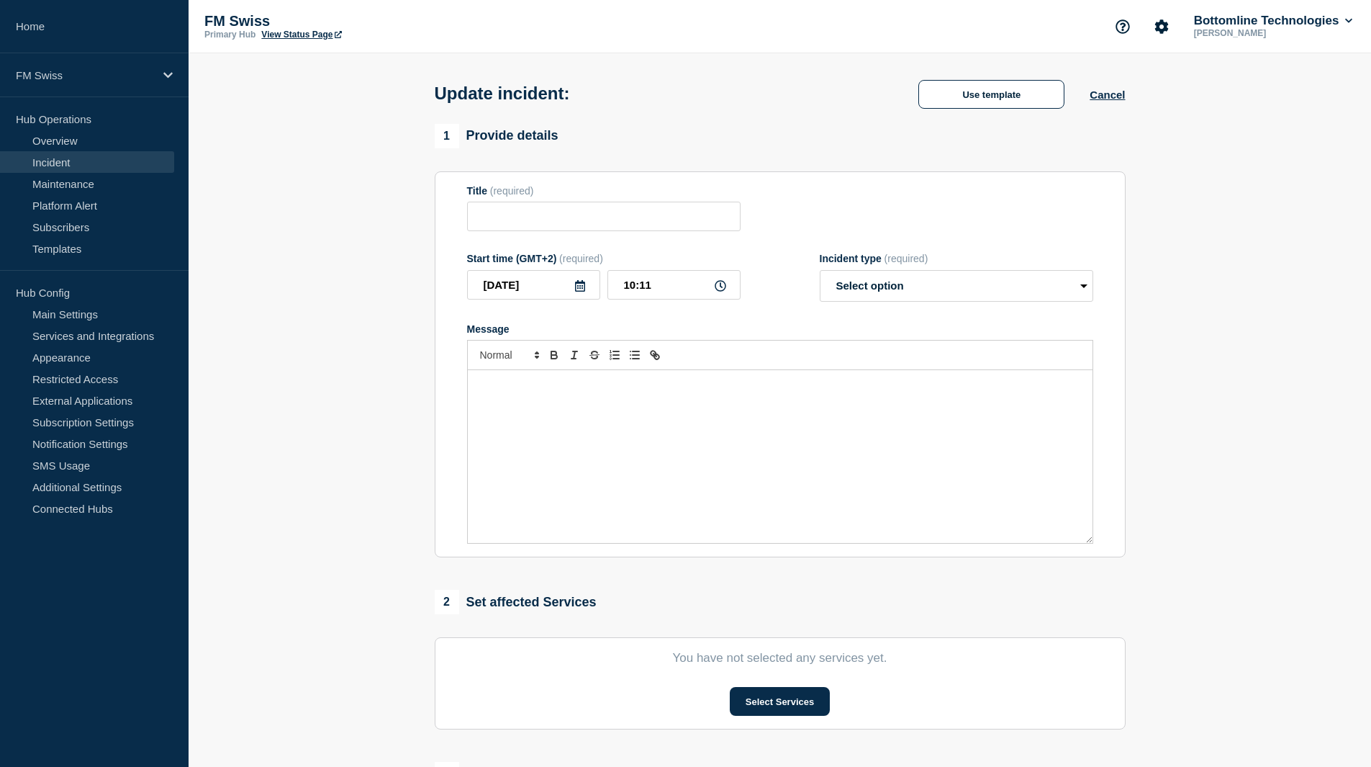
type input "GTExchange GTXT1 - partial service unavailability - UAT only"
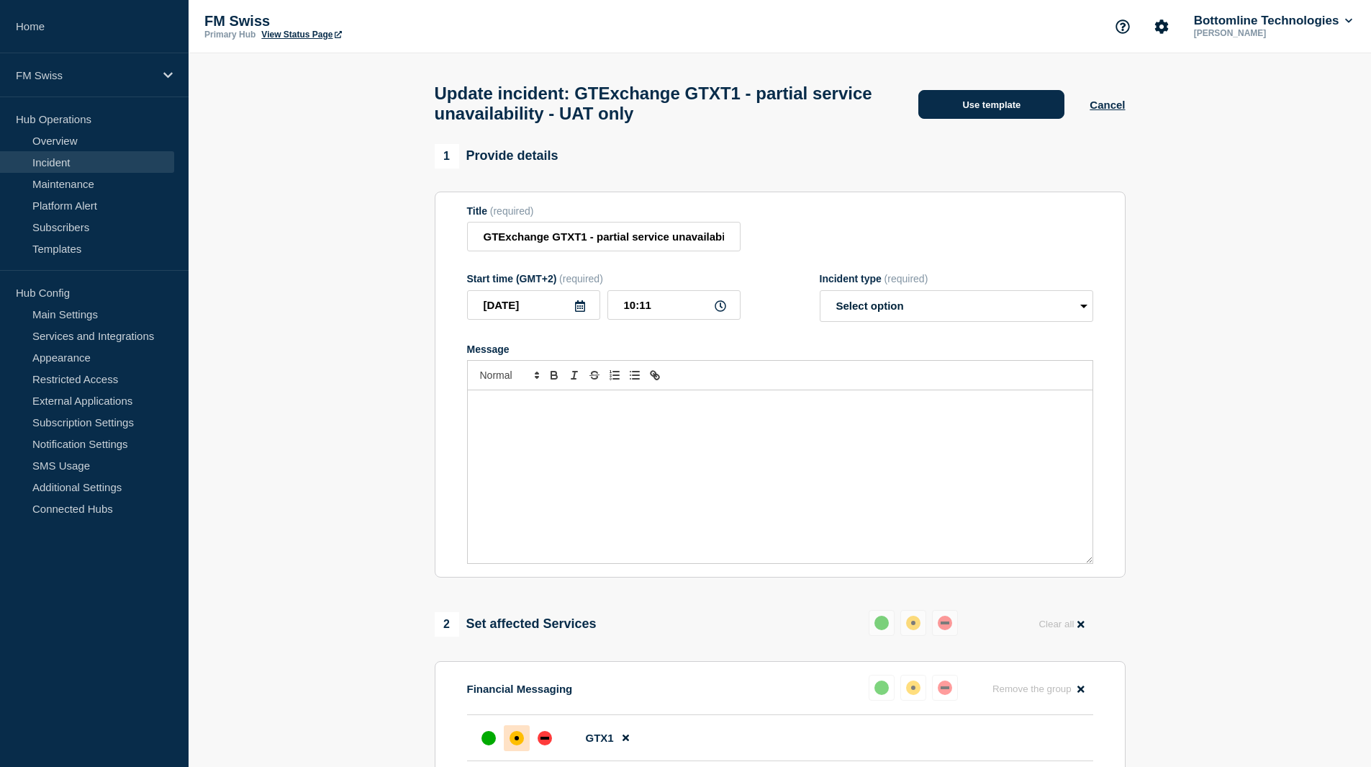
click at [997, 99] on button "Use template" at bounding box center [992, 104] width 146 height 29
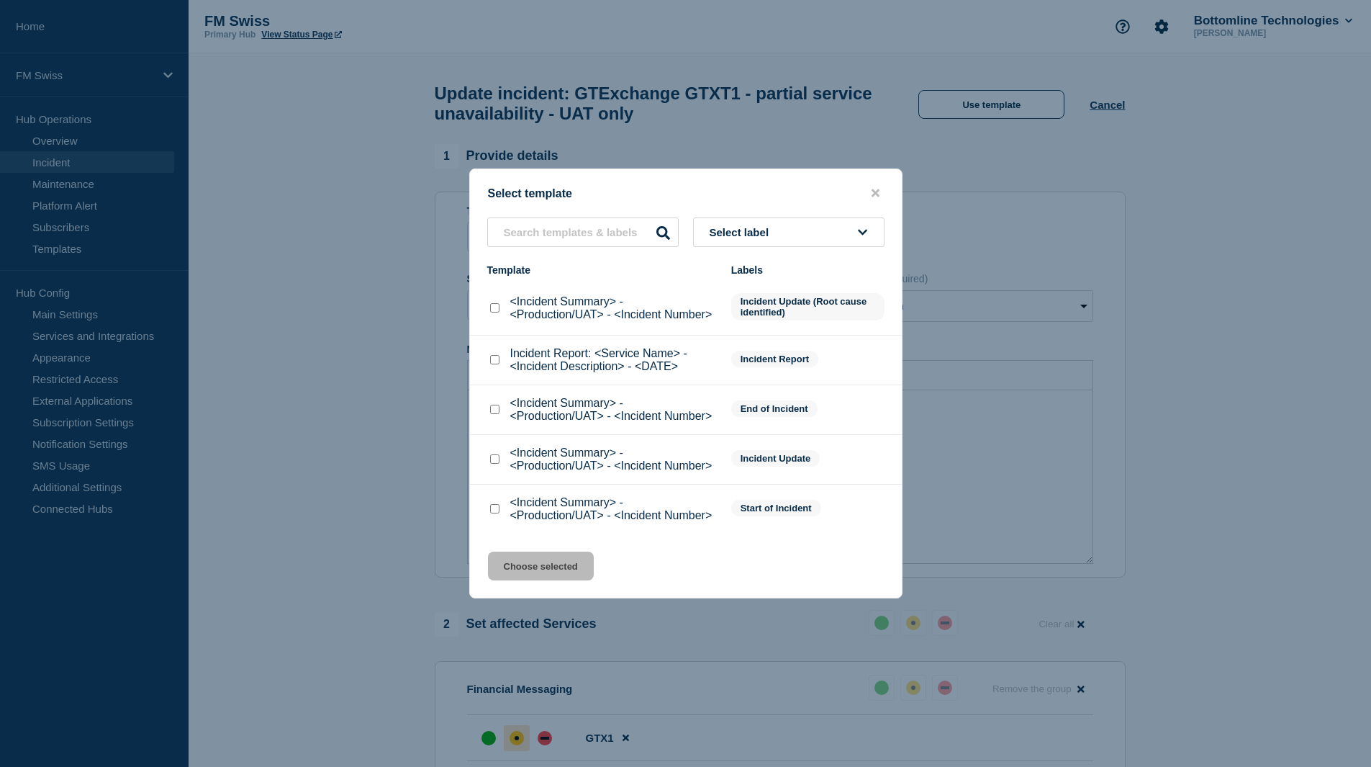
click at [490, 414] on input "<Incident Summary> - <Production/UAT> - <Incident Number> checkbox" at bounding box center [494, 409] width 9 height 9
checkbox input "true"
click at [522, 578] on button "Choose selected" at bounding box center [541, 565] width 106 height 29
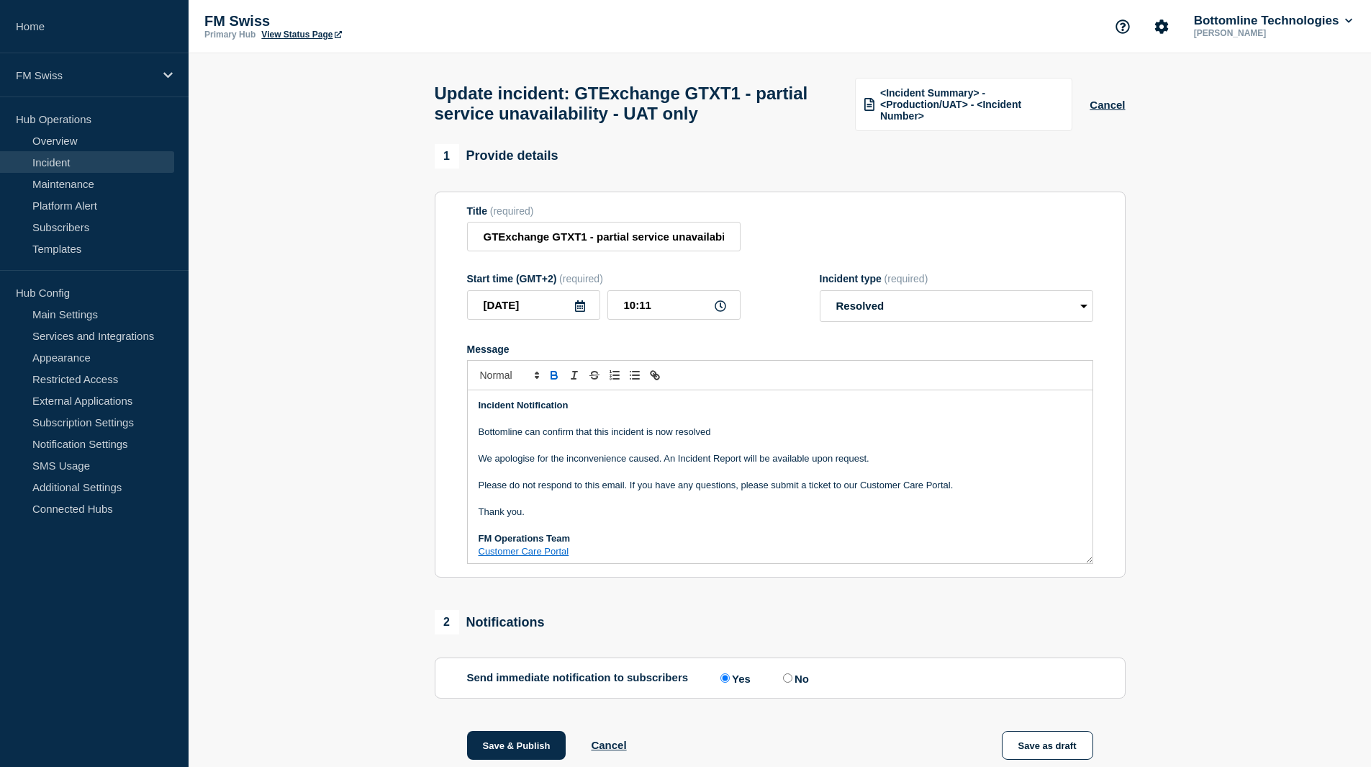
select select "resolved"
drag, startPoint x: 903, startPoint y: 471, endPoint x: 664, endPoint y: 464, distance: 238.4
click at [664, 464] on p "We apologise for the inconvenience caused. An Incident Report will be available…" at bounding box center [780, 458] width 603 height 13
click at [508, 751] on button "Save & Publish" at bounding box center [516, 745] width 99 height 29
